Goal: Task Accomplishment & Management: Use online tool/utility

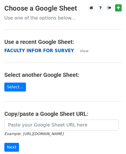
click at [33, 49] on strong "FACULTY INFOR FOR SURVEY" at bounding box center [39, 50] width 70 height 5
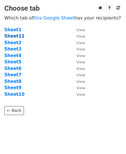
click at [14, 36] on strong "Sheet11" at bounding box center [14, 36] width 20 height 5
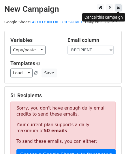
click at [116, 10] on link at bounding box center [118, 7] width 7 height 7
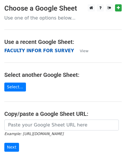
click at [41, 50] on strong "FACULTY INFOR FOR SURVEY" at bounding box center [39, 50] width 70 height 5
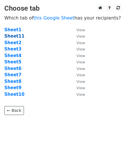
click at [17, 36] on strong "Sheet11" at bounding box center [14, 36] width 20 height 5
click at [15, 37] on strong "Sheet11" at bounding box center [14, 36] width 20 height 5
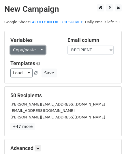
click at [38, 49] on link "Copy/paste..." at bounding box center [27, 50] width 35 height 9
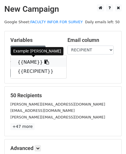
click at [27, 60] on link "{{NAME}}" at bounding box center [39, 62] width 56 height 9
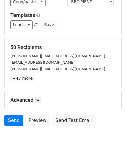
scroll to position [68, 0]
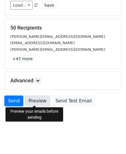
click at [38, 101] on link "Preview" at bounding box center [37, 101] width 25 height 11
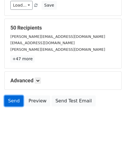
click at [14, 98] on link "Send" at bounding box center [13, 101] width 19 height 11
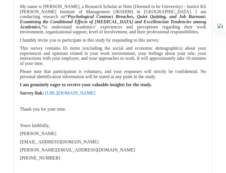
scroll to position [6427, 0]
